Goal: Task Accomplishment & Management: Complete application form

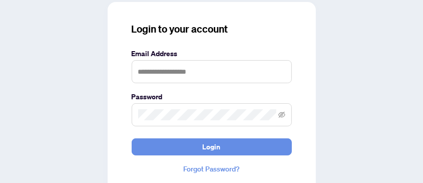
scroll to position [49, 0]
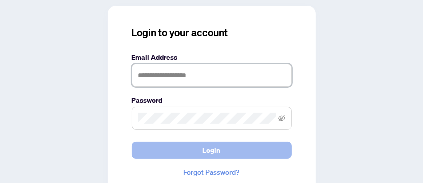
type input "**********"
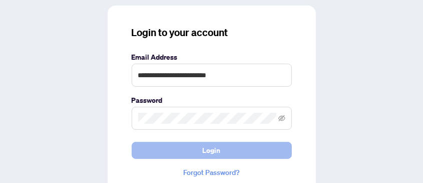
click at [202, 153] on button "Login" at bounding box center [212, 150] width 160 height 17
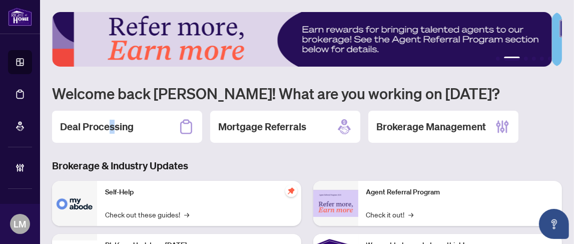
click at [110, 120] on h2 "Deal Processing" at bounding box center [97, 127] width 74 height 14
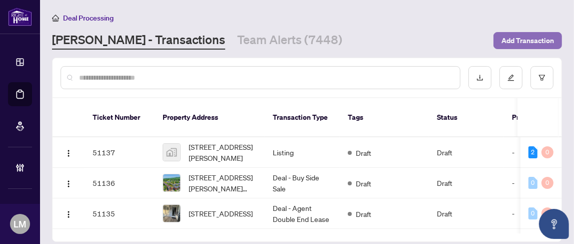
click at [524, 35] on span "Add Transaction" at bounding box center [527, 41] width 53 height 16
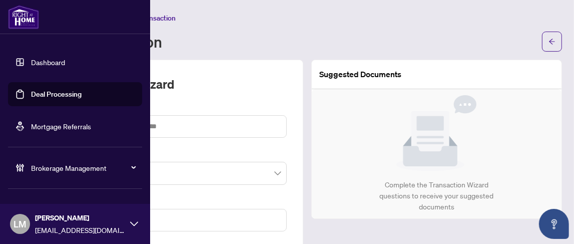
click at [41, 58] on link "Dashboard" at bounding box center [48, 62] width 34 height 9
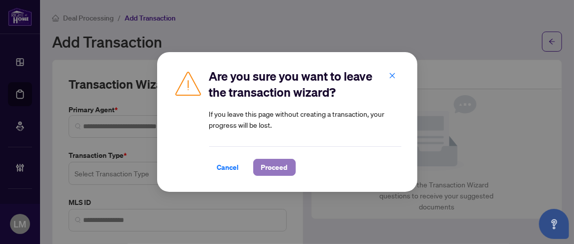
click at [272, 165] on span "Proceed" at bounding box center [274, 167] width 27 height 16
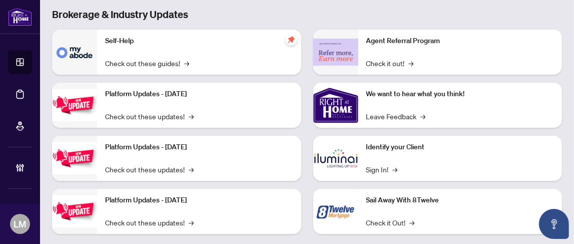
scroll to position [167, 0]
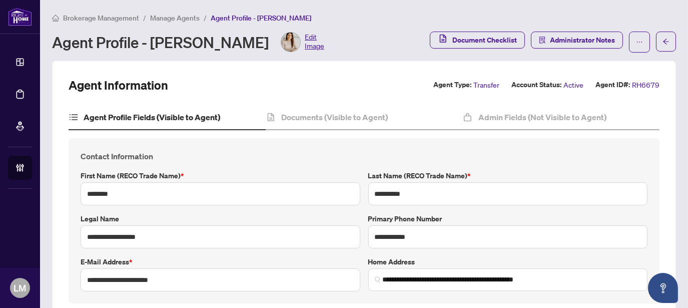
scroll to position [1334, 0]
